Goal: Task Accomplishment & Management: Complete application form

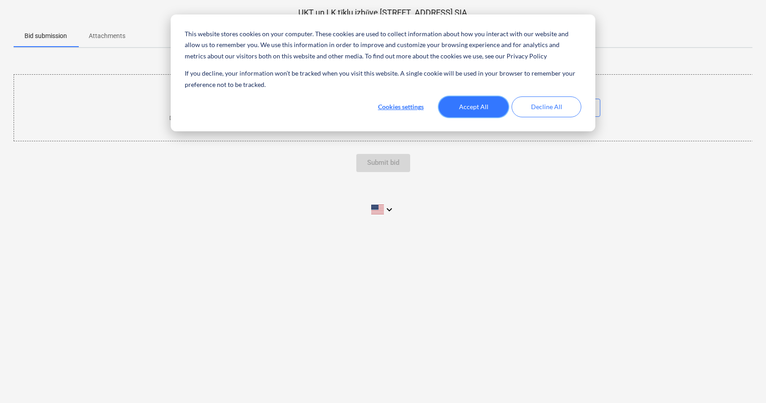
click at [485, 106] on button "Accept All" at bounding box center [474, 106] width 70 height 21
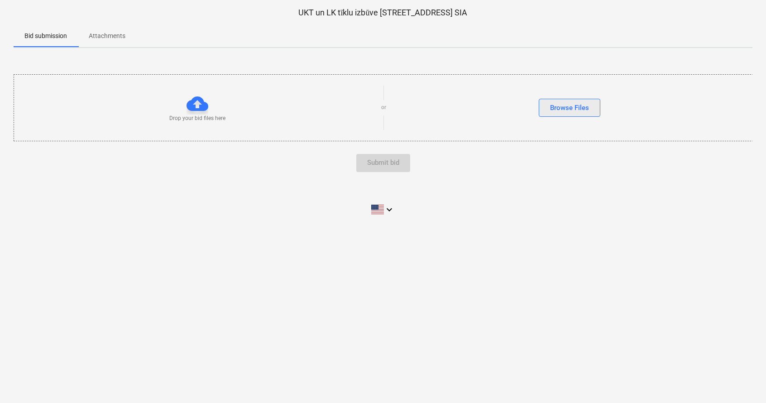
click at [572, 103] on div "Browse Files" at bounding box center [569, 108] width 39 height 12
click at [111, 37] on p "Attachments" at bounding box center [107, 36] width 37 height 10
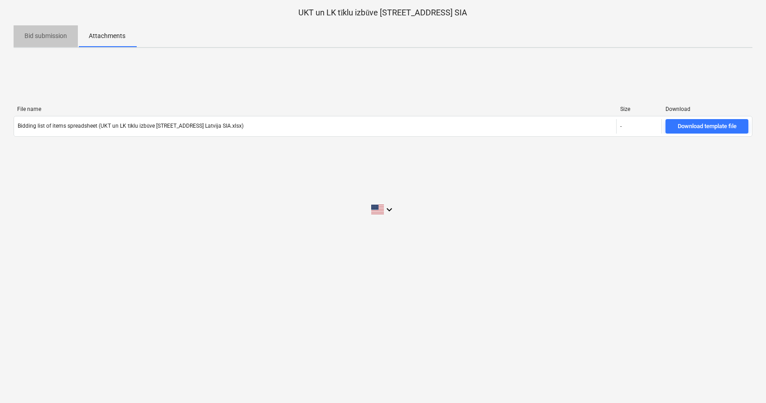
click at [49, 35] on p "Bid submission" at bounding box center [45, 36] width 43 height 10
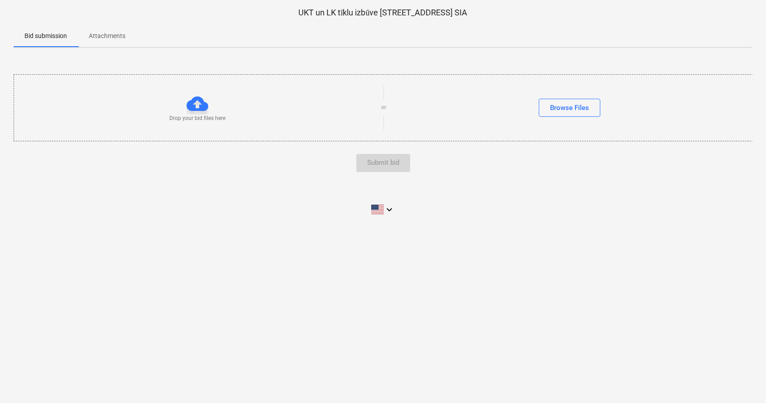
click at [109, 37] on p "Attachments" at bounding box center [107, 36] width 37 height 10
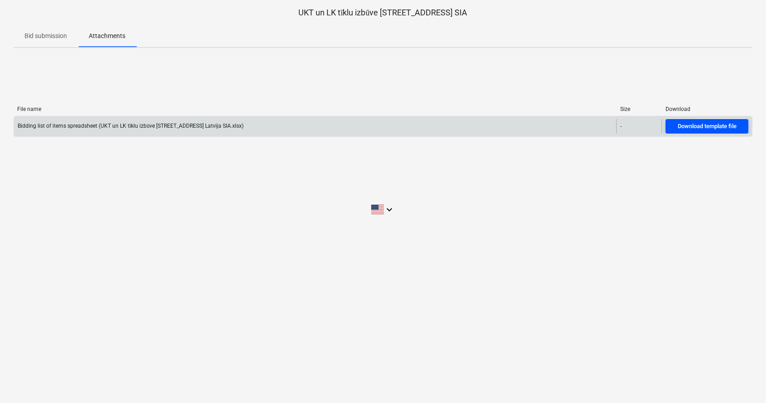
click at [692, 125] on div "Download template file" at bounding box center [707, 126] width 59 height 10
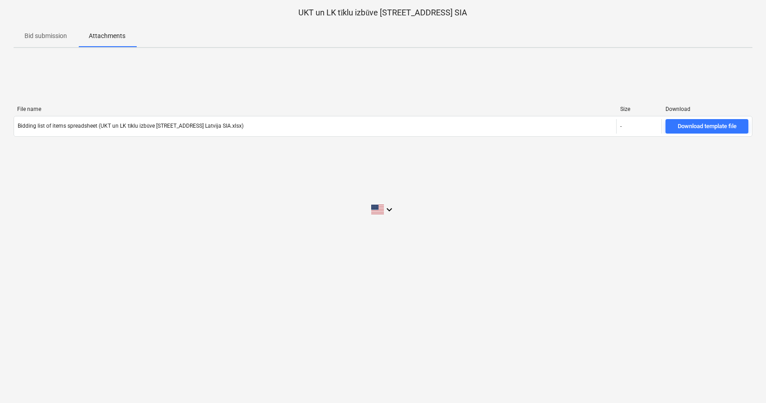
click at [50, 38] on p "Bid submission" at bounding box center [45, 36] width 43 height 10
click at [49, 35] on p "Bid submission" at bounding box center [45, 36] width 43 height 10
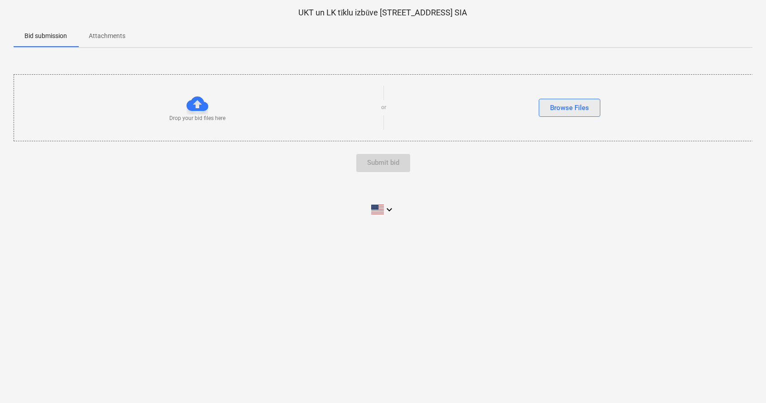
click at [572, 106] on div "Browse Files" at bounding box center [569, 108] width 39 height 12
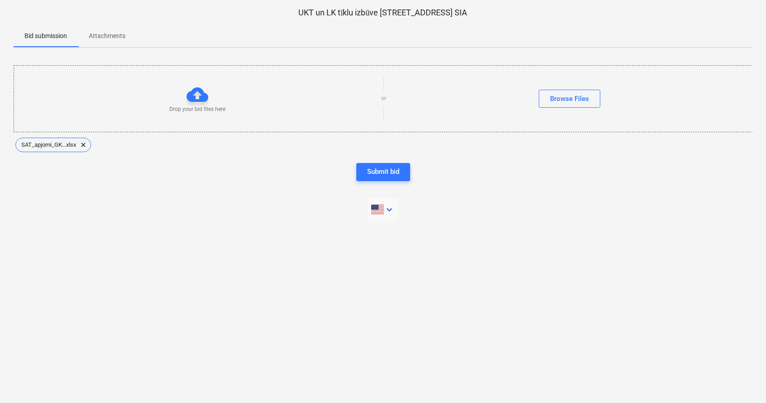
click at [386, 209] on icon "keyboard_arrow_down" at bounding box center [389, 209] width 11 height 11
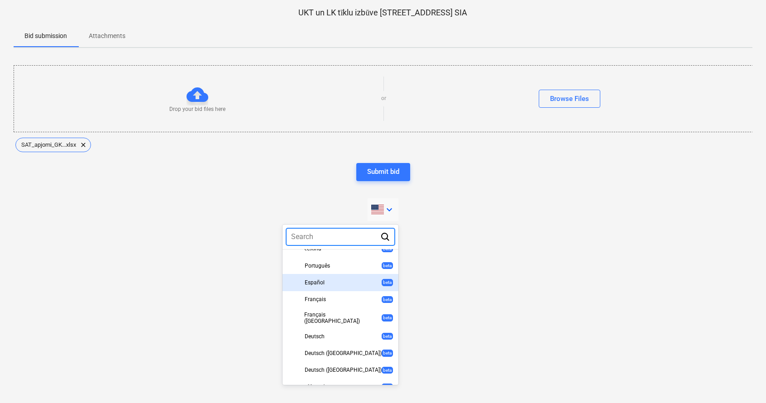
scroll to position [272, 0]
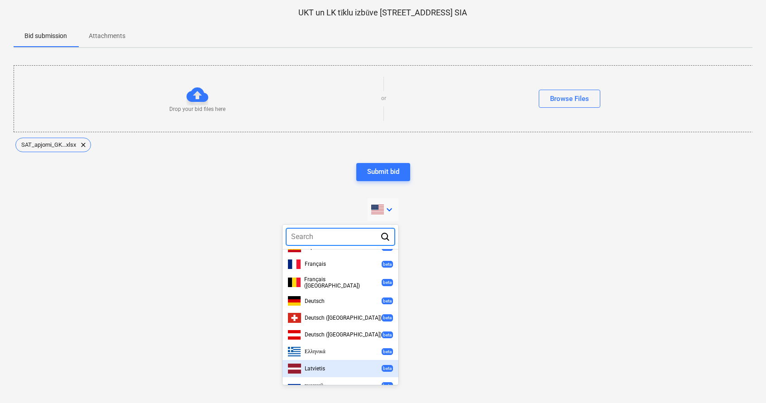
click at [326, 364] on div "Latvietis beta" at bounding box center [340, 369] width 105 height 10
